Goal: Use online tool/utility: Utilize a website feature to perform a specific function

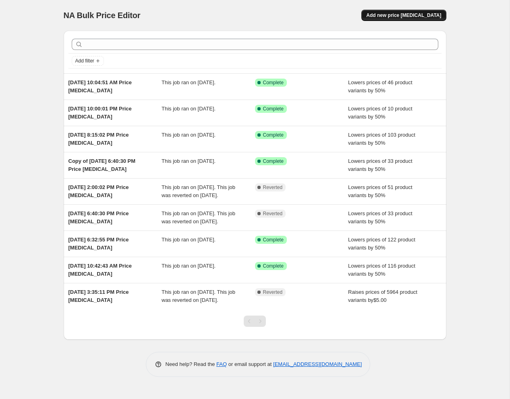
click at [399, 12] on span "Add new price [MEDICAL_DATA]" at bounding box center [403, 15] width 75 height 6
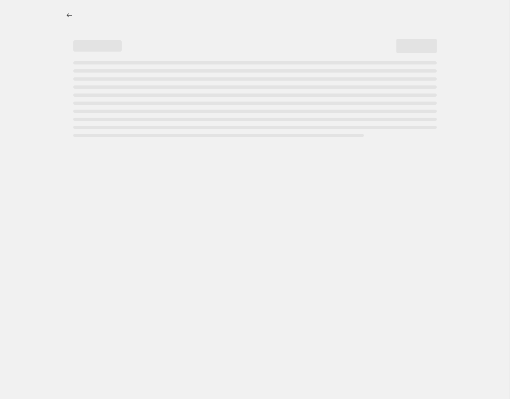
select select "percentage"
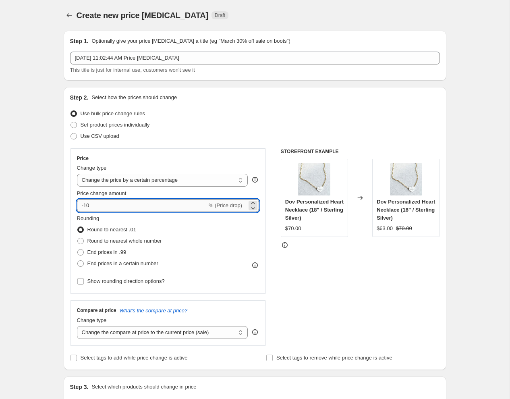
click at [98, 205] on input "-10" at bounding box center [142, 205] width 130 height 13
type input "-1"
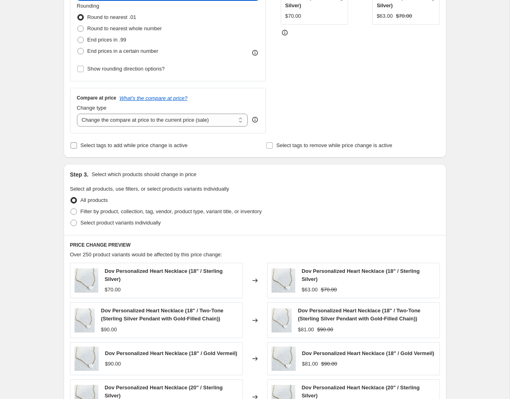
scroll to position [227, 0]
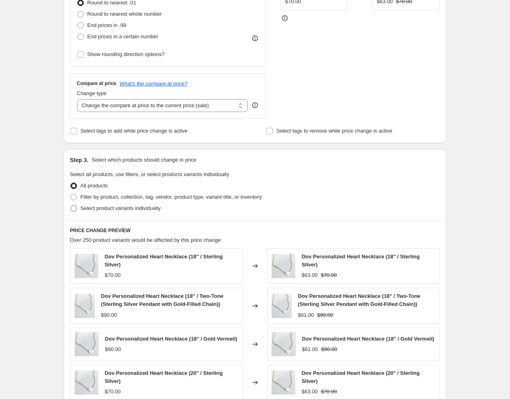
type input "-100"
click at [73, 205] on span at bounding box center [74, 208] width 6 height 6
click at [71, 205] on input "Select product variants individually" at bounding box center [71, 205] width 0 height 0
radio input "true"
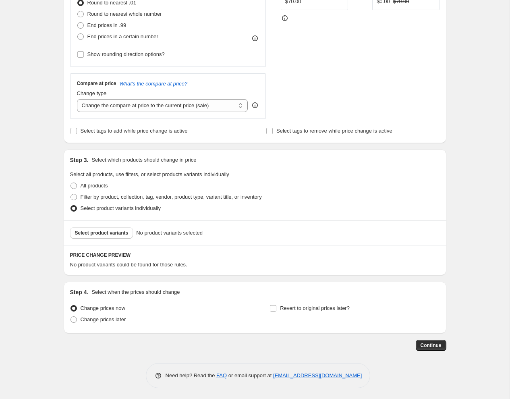
scroll to position [226, 0]
click at [139, 107] on select "Change the compare at price to the current price (sale) Change the compare at p…" at bounding box center [162, 106] width 171 height 13
select select "remove"
click at [77, 100] on select "Change the compare at price to the current price (sale) Change the compare at p…" at bounding box center [162, 106] width 171 height 13
click at [120, 234] on span "Select product variants" at bounding box center [102, 233] width 54 height 6
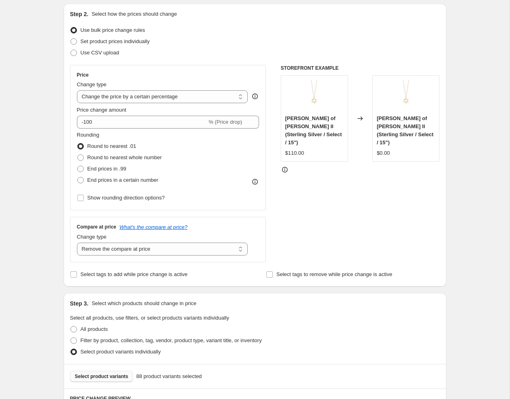
scroll to position [66, 0]
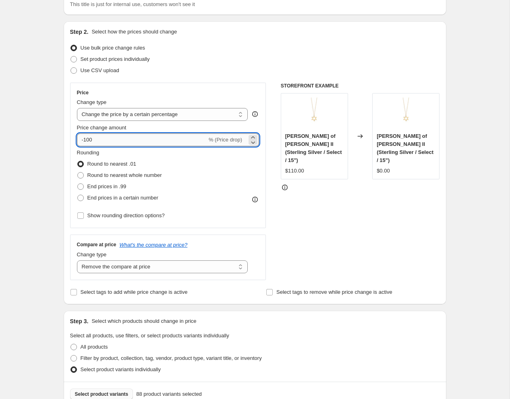
click at [107, 141] on input "-100" at bounding box center [142, 139] width 130 height 13
type input "-1"
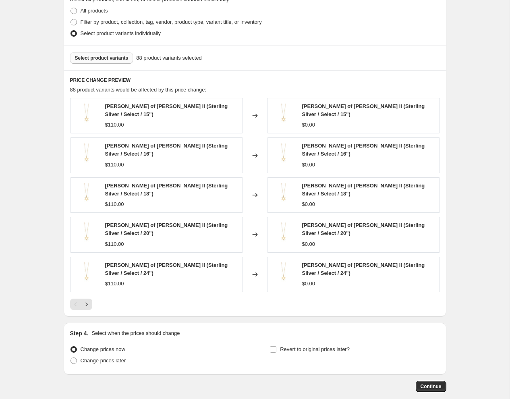
scroll to position [403, 0]
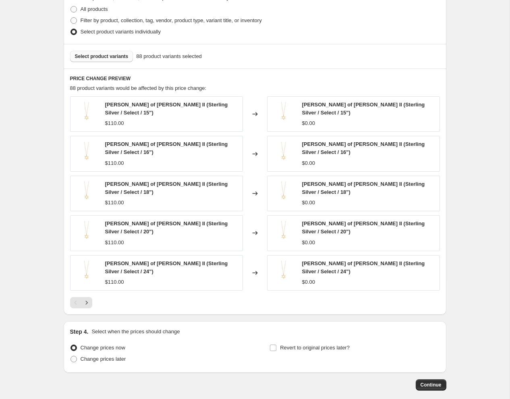
type input "-50"
click at [283, 58] on div "Select product variants 88 product variants selected" at bounding box center [255, 56] width 370 height 11
click at [429, 382] on span "Continue" at bounding box center [431, 385] width 21 height 6
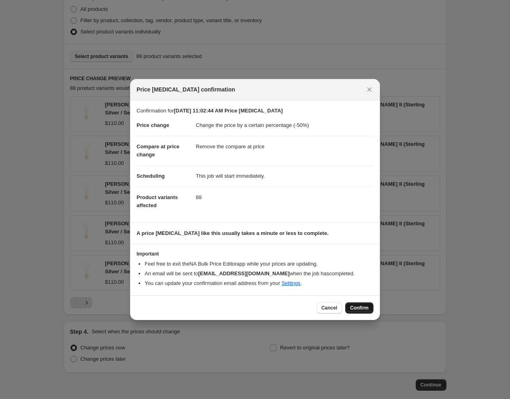
click at [360, 307] on span "Confirm" at bounding box center [359, 308] width 19 height 6
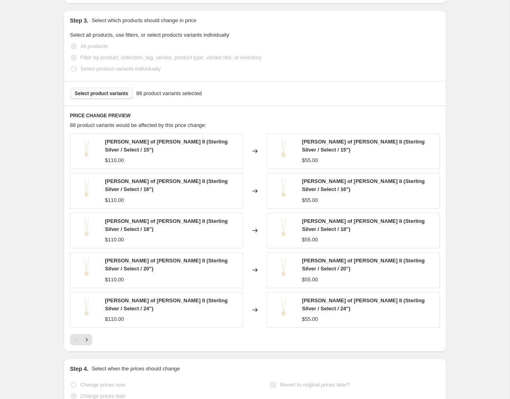
scroll to position [481, 0]
